Goal: Participate in discussion: Engage in conversation with other users on a specific topic

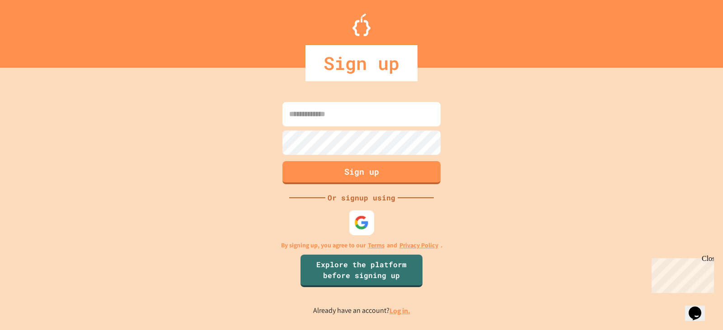
click at [353, 224] on div at bounding box center [361, 222] width 25 height 25
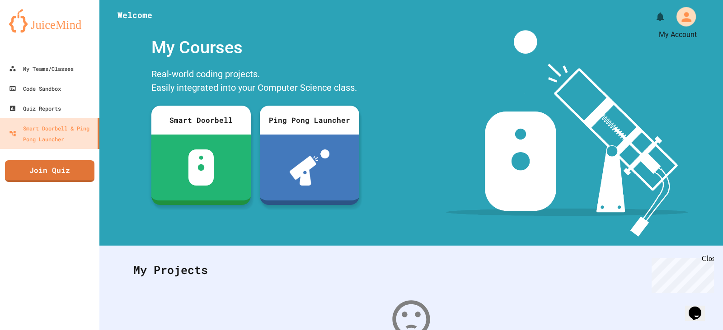
click at [687, 17] on div "My Account" at bounding box center [686, 16] width 19 height 19
click at [682, 330] on div at bounding box center [361, 330] width 723 height 0
click at [78, 170] on link "Join Quiz" at bounding box center [49, 170] width 89 height 23
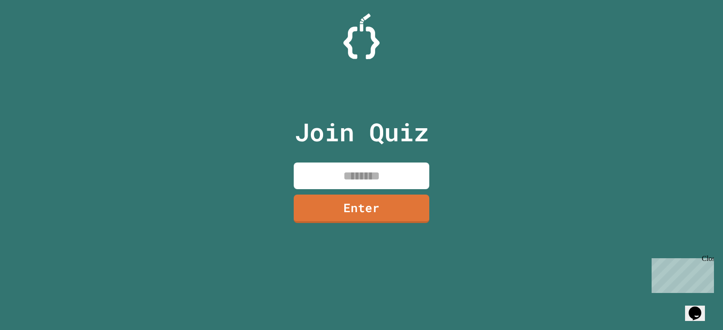
click at [386, 182] on input at bounding box center [362, 176] width 136 height 27
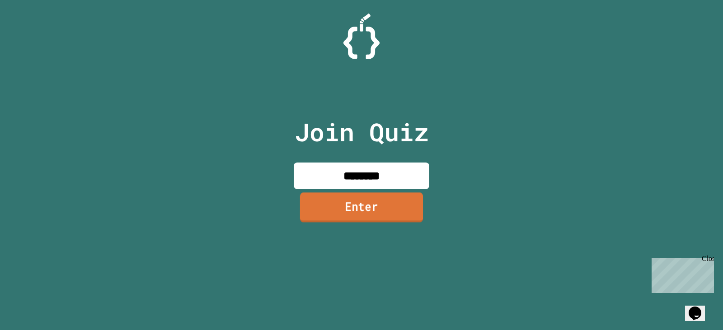
type input "********"
click at [366, 215] on link "Enter" at bounding box center [361, 208] width 123 height 30
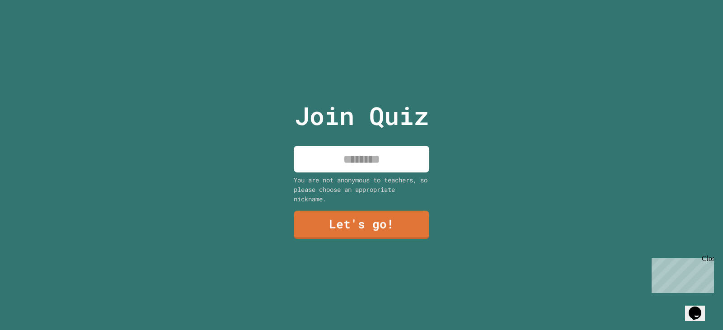
click at [370, 158] on input at bounding box center [362, 159] width 136 height 27
type input "******"
click at [413, 215] on link "Let's go!" at bounding box center [362, 224] width 132 height 30
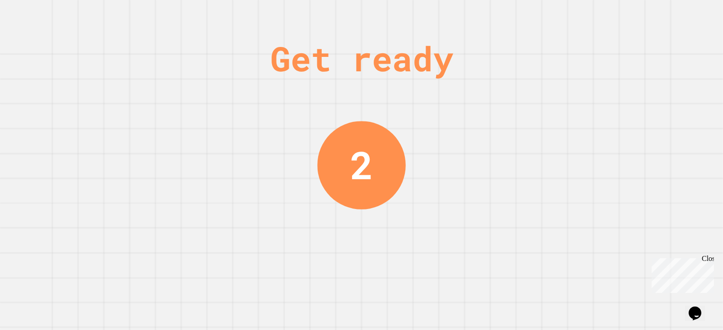
click at [421, 97] on div "Get ready 2" at bounding box center [361, 165] width 723 height 330
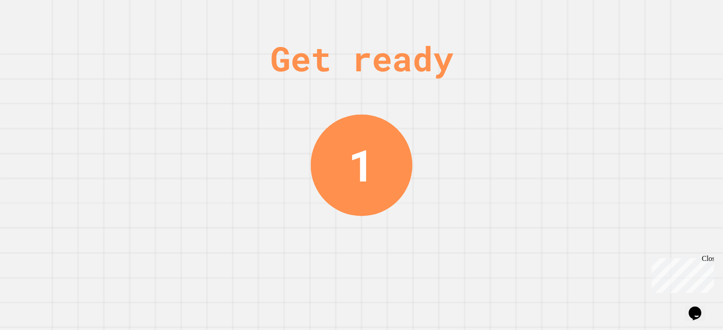
click at [385, 63] on div "Get ready" at bounding box center [361, 58] width 183 height 51
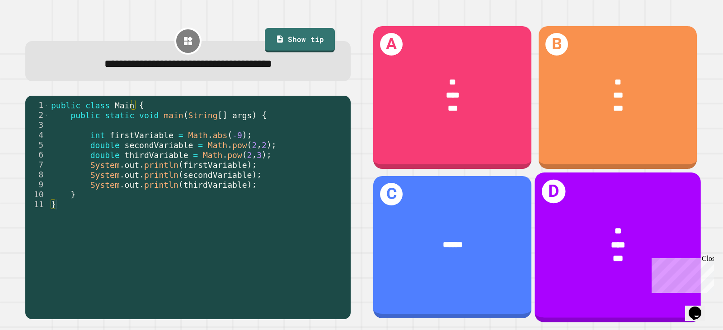
click at [589, 226] on div "*" at bounding box center [618, 232] width 130 height 14
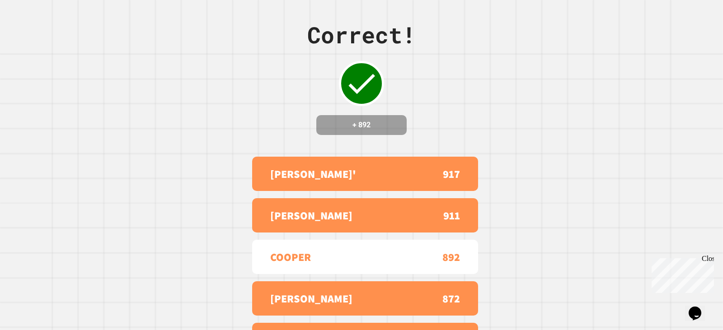
click at [557, 210] on div "Correct! + 892 [PERSON_NAME]' 917 [PERSON_NAME] 911 [PERSON_NAME] 892 [PERSON_N…" at bounding box center [361, 165] width 723 height 330
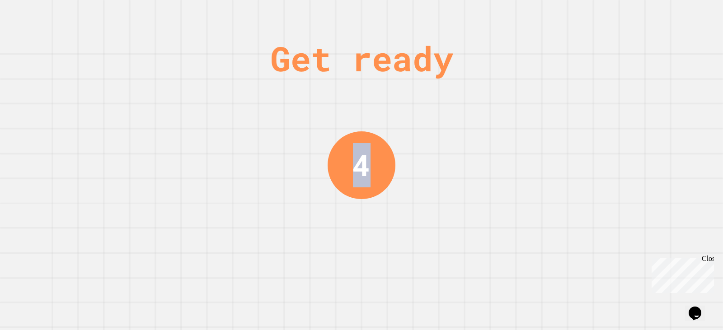
drag, startPoint x: 543, startPoint y: 184, endPoint x: 538, endPoint y: 192, distance: 9.9
click at [540, 188] on div "Get ready 4" at bounding box center [361, 165] width 723 height 330
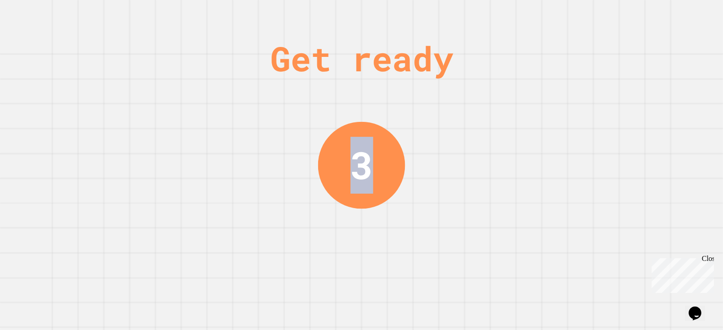
click at [553, 129] on div "Get ready 3" at bounding box center [361, 165] width 723 height 330
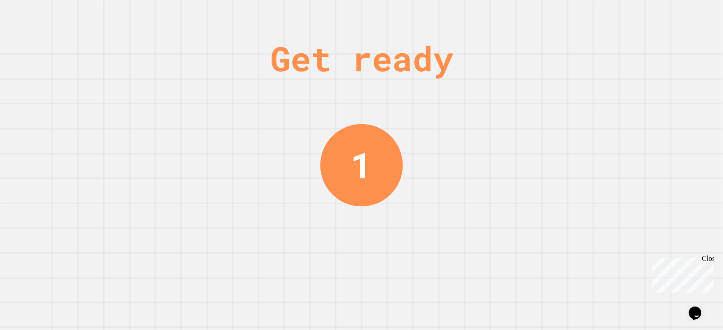
click at [514, 91] on div "Get ready 1" at bounding box center [361, 165] width 723 height 330
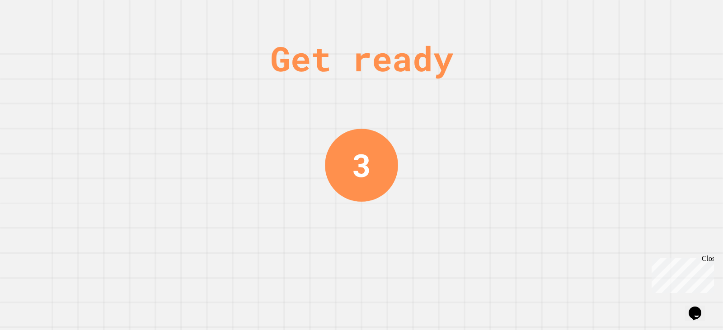
click at [411, 95] on div "Get ready 3" at bounding box center [361, 165] width 723 height 330
click at [431, 96] on div "Get ready 1" at bounding box center [361, 165] width 723 height 330
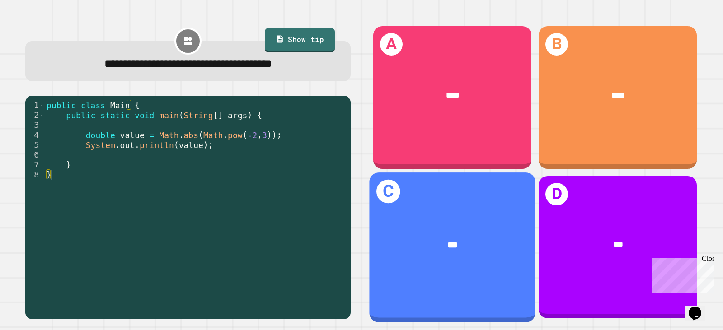
click at [442, 210] on div "C ***" at bounding box center [452, 248] width 166 height 150
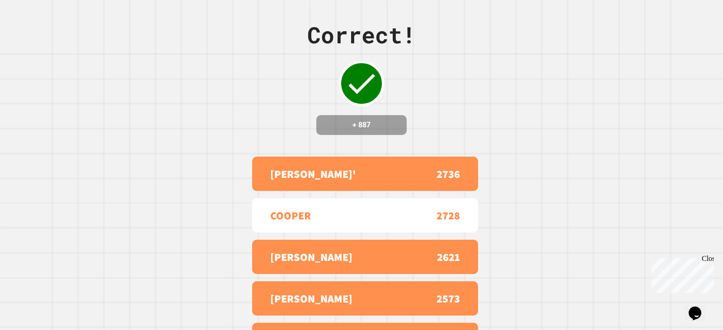
click at [542, 174] on div "Correct! + 887 [PERSON_NAME]' 2736 [PERSON_NAME] 2728 [PERSON_NAME] 2621 [PERSO…" at bounding box center [361, 165] width 723 height 330
click at [558, 152] on div "Correct! + 887 [PERSON_NAME]' 2736 [PERSON_NAME] 2728 [PERSON_NAME] 2621 [PERSO…" at bounding box center [361, 165] width 723 height 330
click at [550, 162] on div "Correct! + 887 [PERSON_NAME]' 2736 [PERSON_NAME] 2728 [PERSON_NAME] 2621 [PERSO…" at bounding box center [361, 165] width 723 height 330
drag, startPoint x: 535, startPoint y: 141, endPoint x: 538, endPoint y: 134, distance: 7.7
click at [534, 143] on div "Correct! + 887 [PERSON_NAME]' 2736 [PERSON_NAME] 2728 [PERSON_NAME] 2621 [PERSO…" at bounding box center [361, 165] width 723 height 330
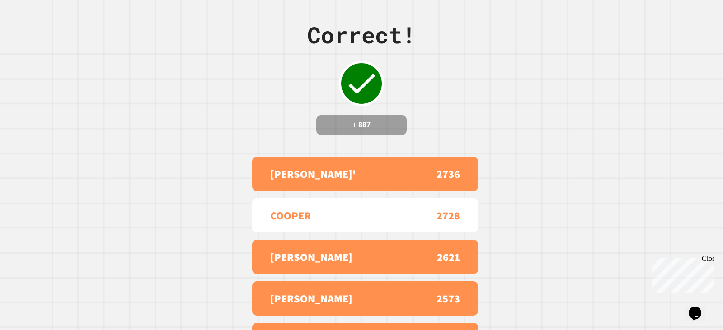
click at [546, 122] on div "Correct! + 887 [PERSON_NAME]' 2736 [PERSON_NAME] 2728 [PERSON_NAME] 2621 [PERSO…" at bounding box center [361, 165] width 723 height 330
click at [501, 174] on div "Correct! + 887 [PERSON_NAME]' 2736 [PERSON_NAME] 2728 [PERSON_NAME] 2621 [PERSO…" at bounding box center [361, 165] width 723 height 330
click at [526, 133] on div "Correct! + 887 [PERSON_NAME]' 2736 [PERSON_NAME] 2728 [PERSON_NAME] 2621 [PERSO…" at bounding box center [361, 165] width 723 height 330
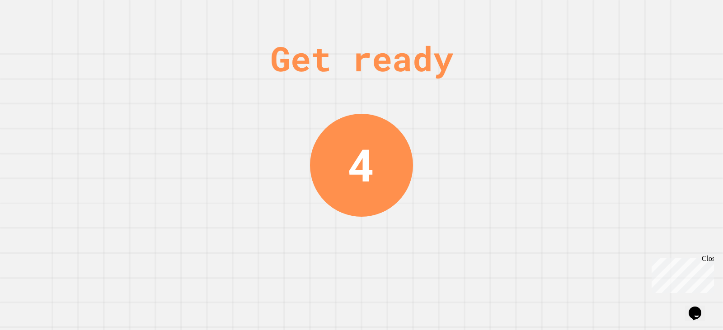
click at [487, 180] on div "Get ready 4" at bounding box center [361, 165] width 723 height 330
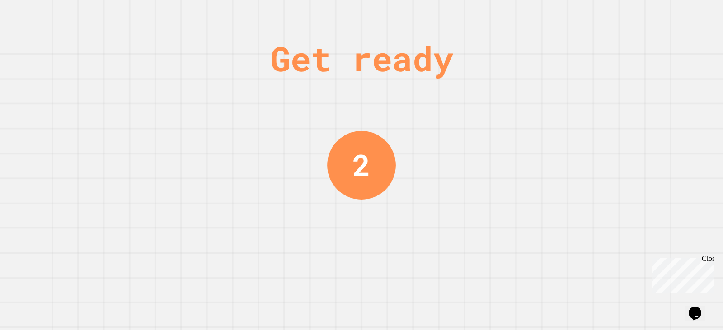
click at [443, 164] on div "Get ready 2" at bounding box center [361, 165] width 723 height 330
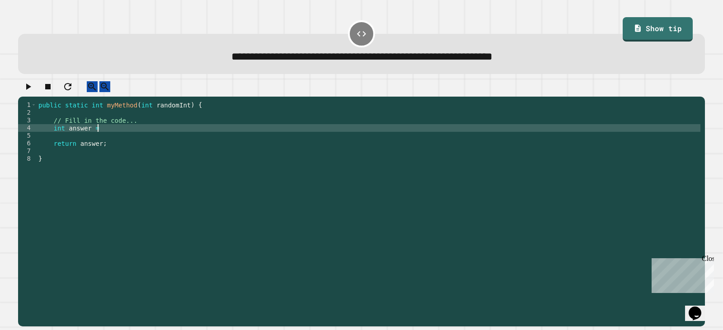
click at [135, 135] on div "public static int myMethod ( int randomInt ) { // Fill in the code... int answe…" at bounding box center [369, 204] width 664 height 207
type textarea "**********"
click at [27, 85] on button "button" at bounding box center [28, 86] width 11 height 11
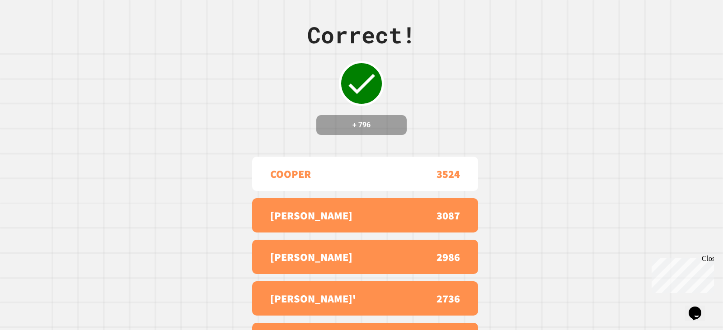
click at [418, 103] on div "Correct! + 796 [PERSON_NAME] 3524 [PERSON_NAME] 3087 [PERSON_NAME] 2986 [PERSON…" at bounding box center [361, 165] width 723 height 330
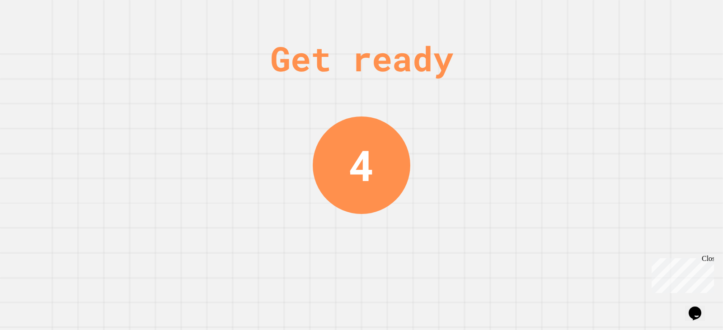
click at [407, 148] on div "Get ready 4" at bounding box center [361, 165] width 723 height 330
click at [367, 56] on div "Get ready" at bounding box center [361, 58] width 183 height 51
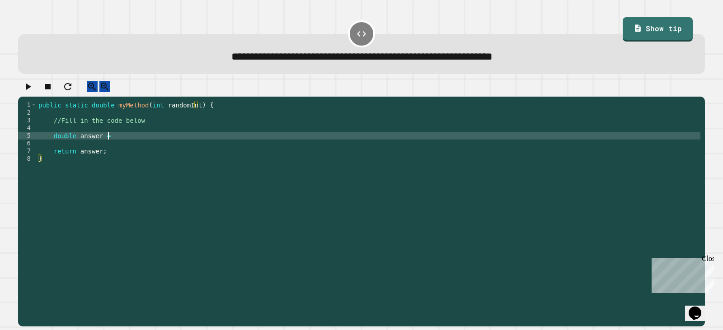
click at [134, 146] on div "public static double myMethod ( int randomInt ) { //Fill in the code below doub…" at bounding box center [369, 204] width 664 height 207
type textarea "**********"
click at [31, 90] on icon "button" at bounding box center [28, 87] width 5 height 6
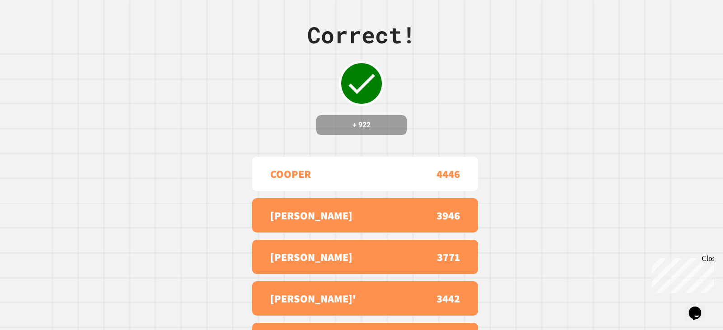
click at [539, 134] on div "Correct! + 922 [PERSON_NAME] 4446 [PERSON_NAME] 3946 [PERSON_NAME] 3771 [PERSON…" at bounding box center [361, 165] width 723 height 330
click at [538, 138] on div "Correct! + 922 [PERSON_NAME] 4446 [PERSON_NAME] 3946 [PERSON_NAME] 3771 [PERSON…" at bounding box center [361, 165] width 723 height 330
click at [539, 137] on div "Correct! + 922 [PERSON_NAME] 4446 [PERSON_NAME] 3946 [PERSON_NAME] 3771 [PERSON…" at bounding box center [361, 165] width 723 height 330
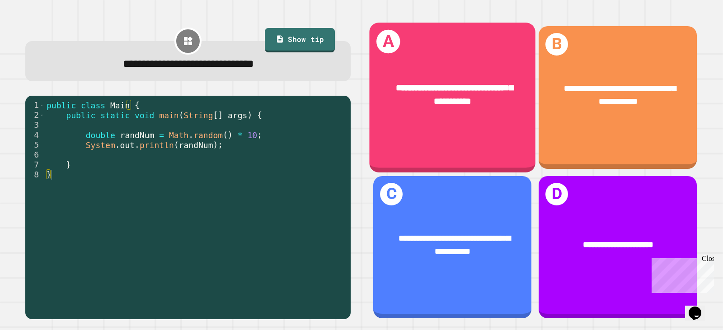
click at [456, 130] on div "**********" at bounding box center [452, 98] width 166 height 150
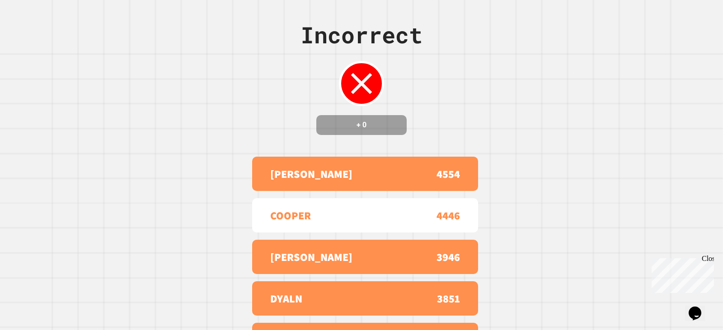
click at [489, 114] on div "Incorrect + 0 [PERSON_NAME] 4554 [PERSON_NAME] 4446 [PERSON_NAME] 3946 DYALN 38…" at bounding box center [361, 165] width 723 height 330
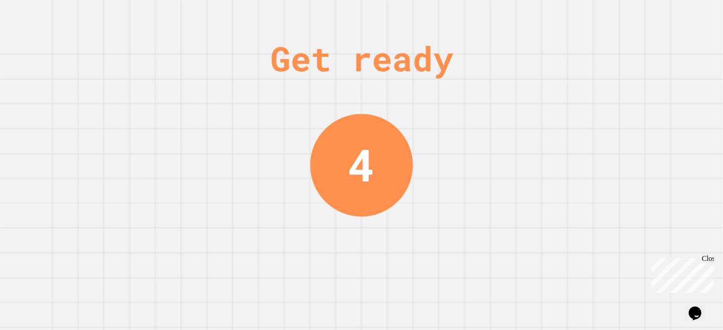
click at [482, 99] on div "Get ready 4" at bounding box center [361, 165] width 723 height 330
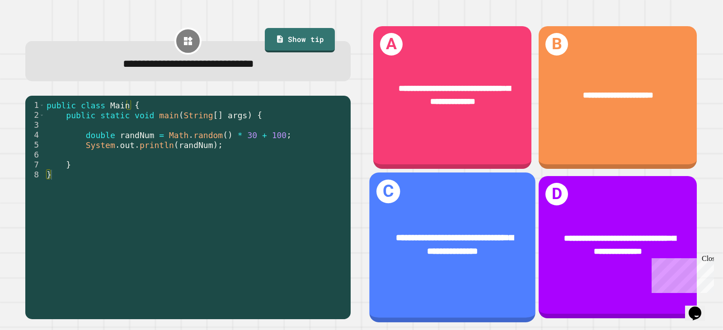
click at [437, 252] on div "**********" at bounding box center [452, 244] width 166 height 63
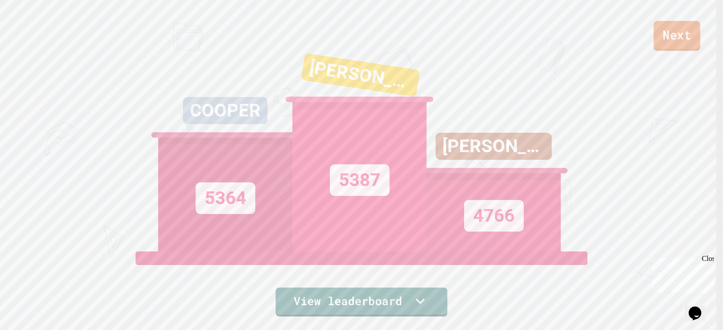
click at [678, 40] on link "Next" at bounding box center [677, 36] width 47 height 30
